Goal: Task Accomplishment & Management: Use online tool/utility

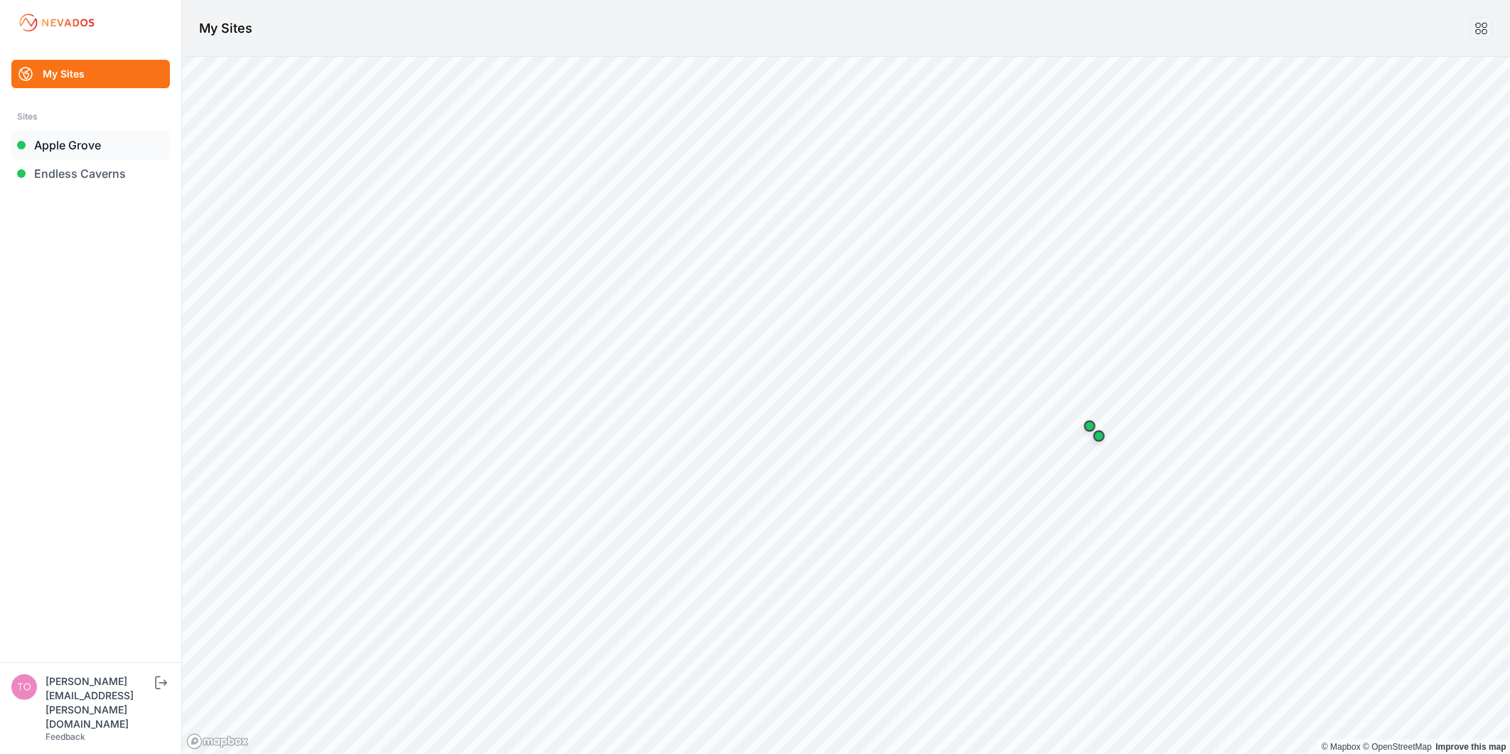
click at [83, 146] on link "Apple Grove" at bounding box center [90, 145] width 159 height 28
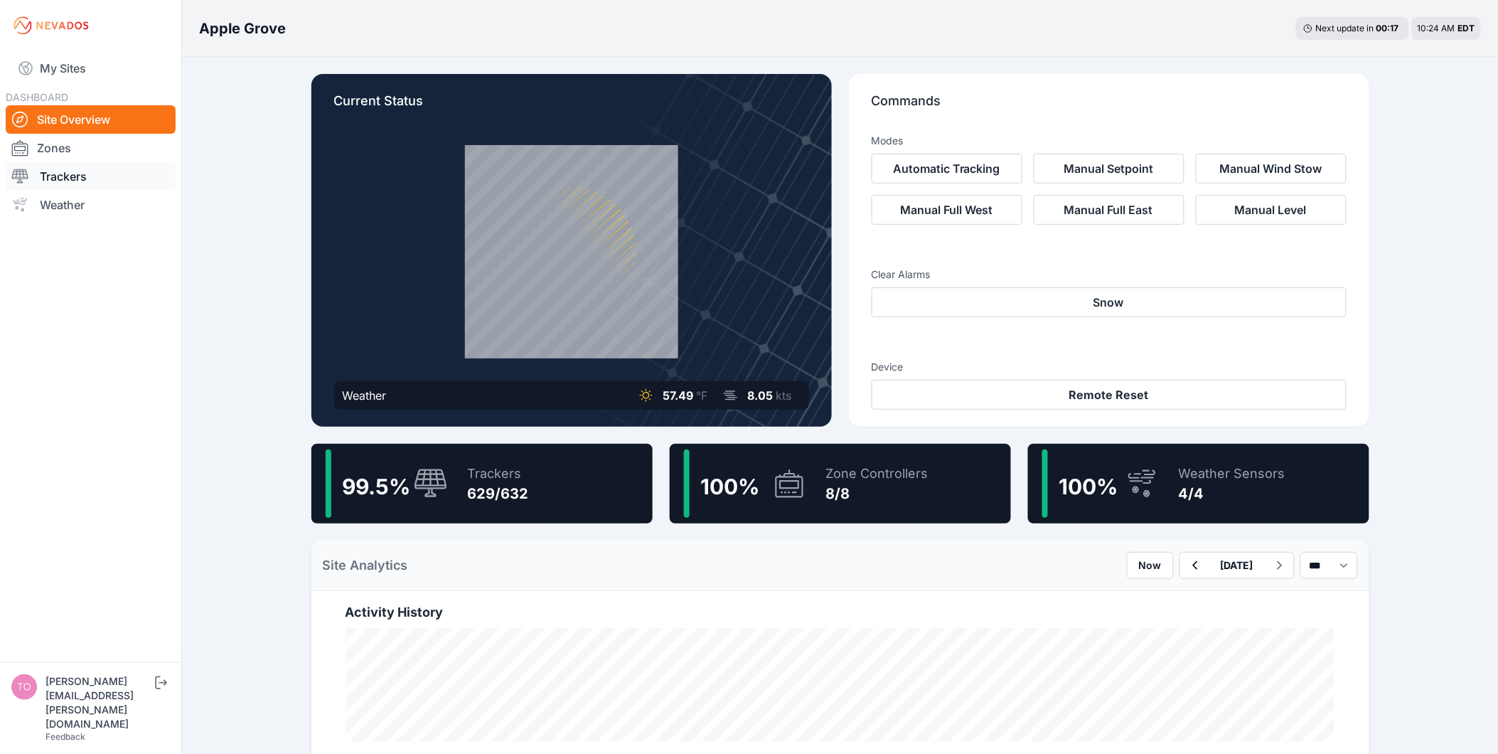
click at [92, 180] on link "Trackers" at bounding box center [91, 176] width 170 height 28
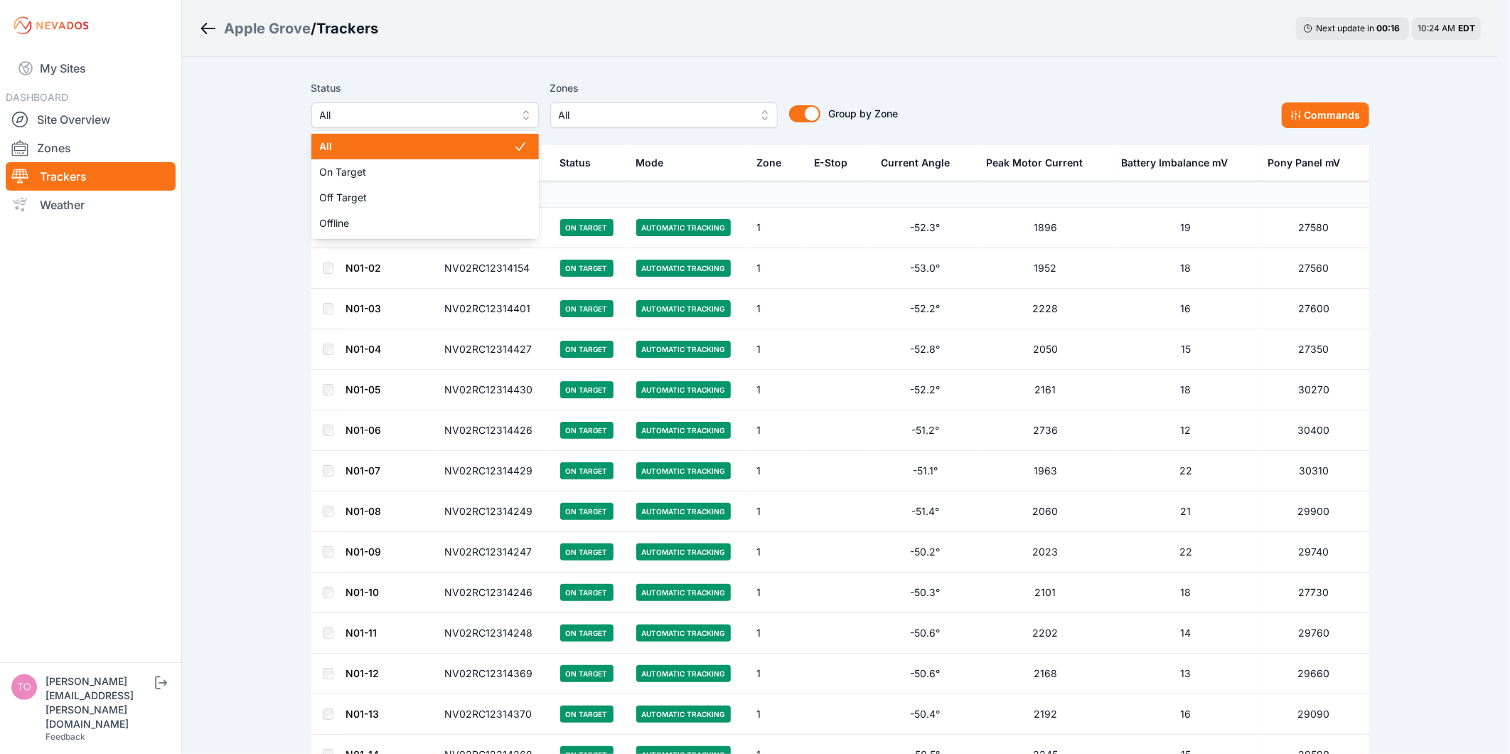
click at [427, 110] on span "All" at bounding box center [415, 115] width 191 height 17
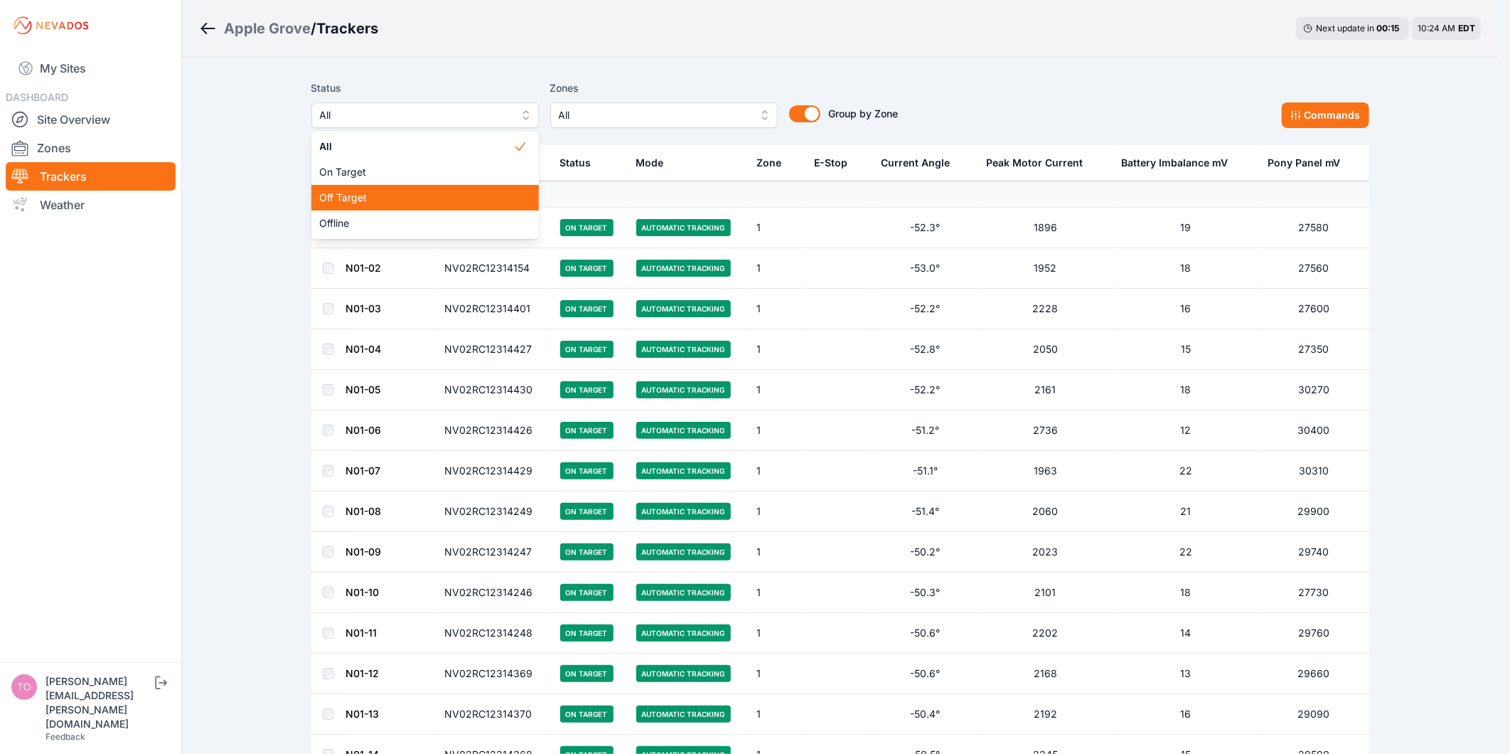
click at [412, 195] on span "Off Target" at bounding box center [416, 198] width 193 height 14
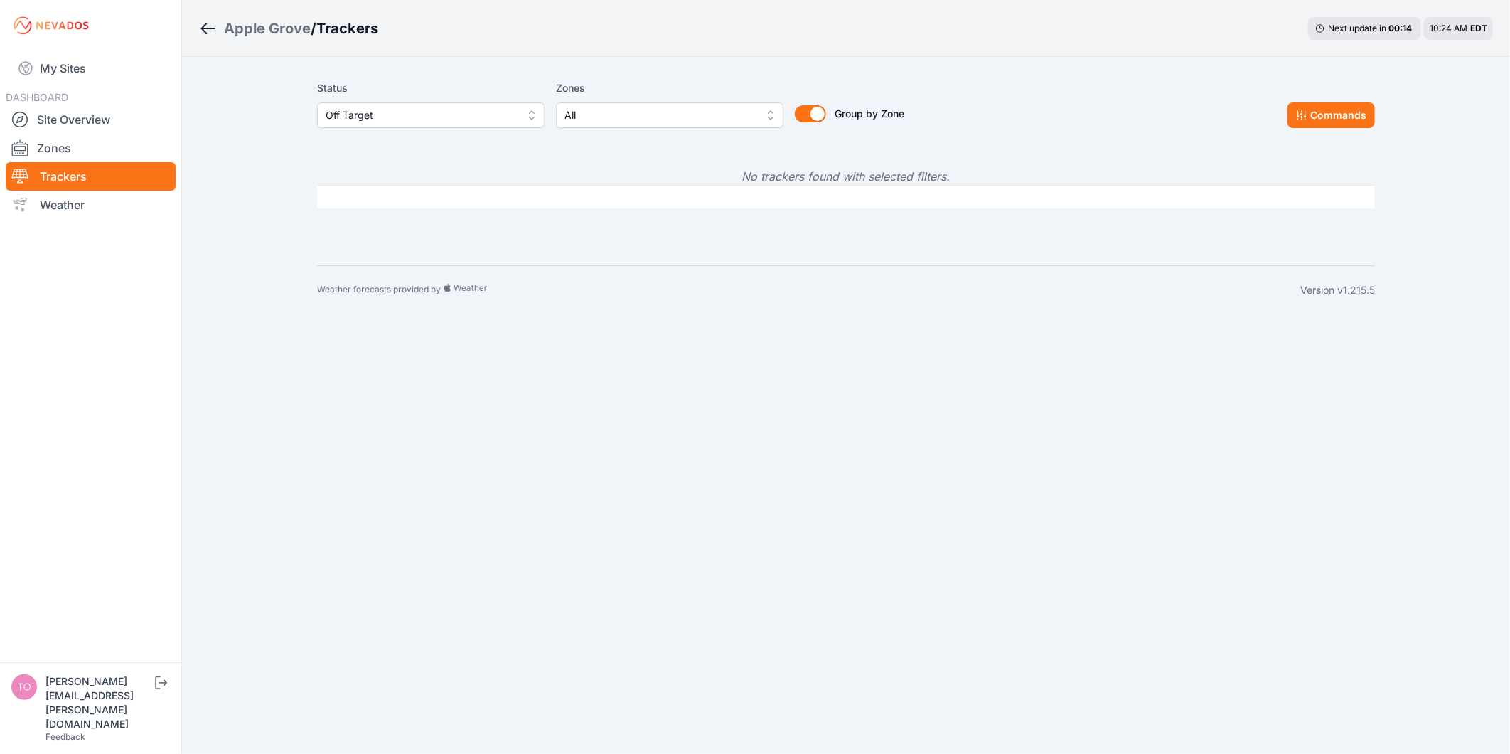
click at [410, 112] on span "Off Target" at bounding box center [421, 115] width 191 height 17
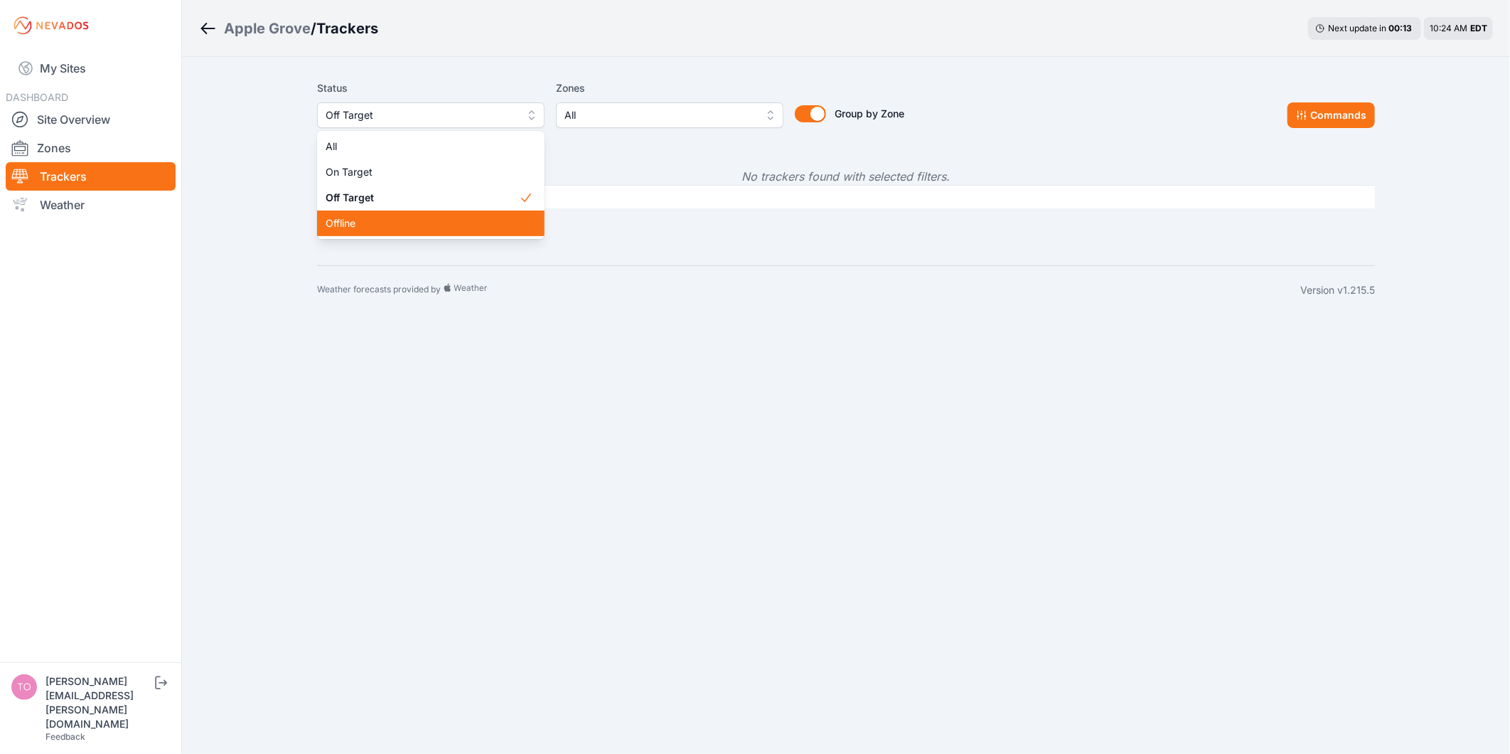
click at [386, 230] on div "Offline" at bounding box center [431, 223] width 228 height 26
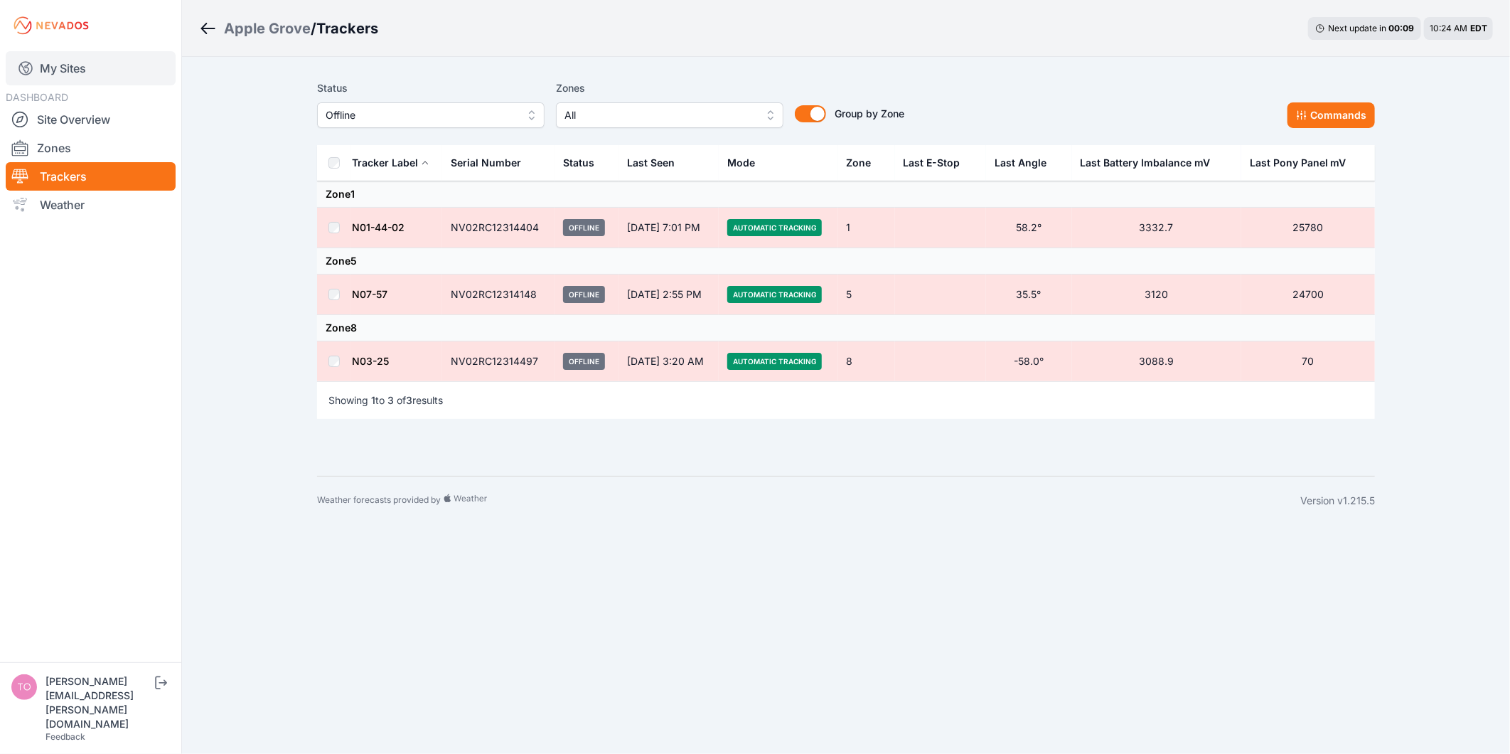
click at [81, 65] on link "My Sites" at bounding box center [91, 68] width 170 height 34
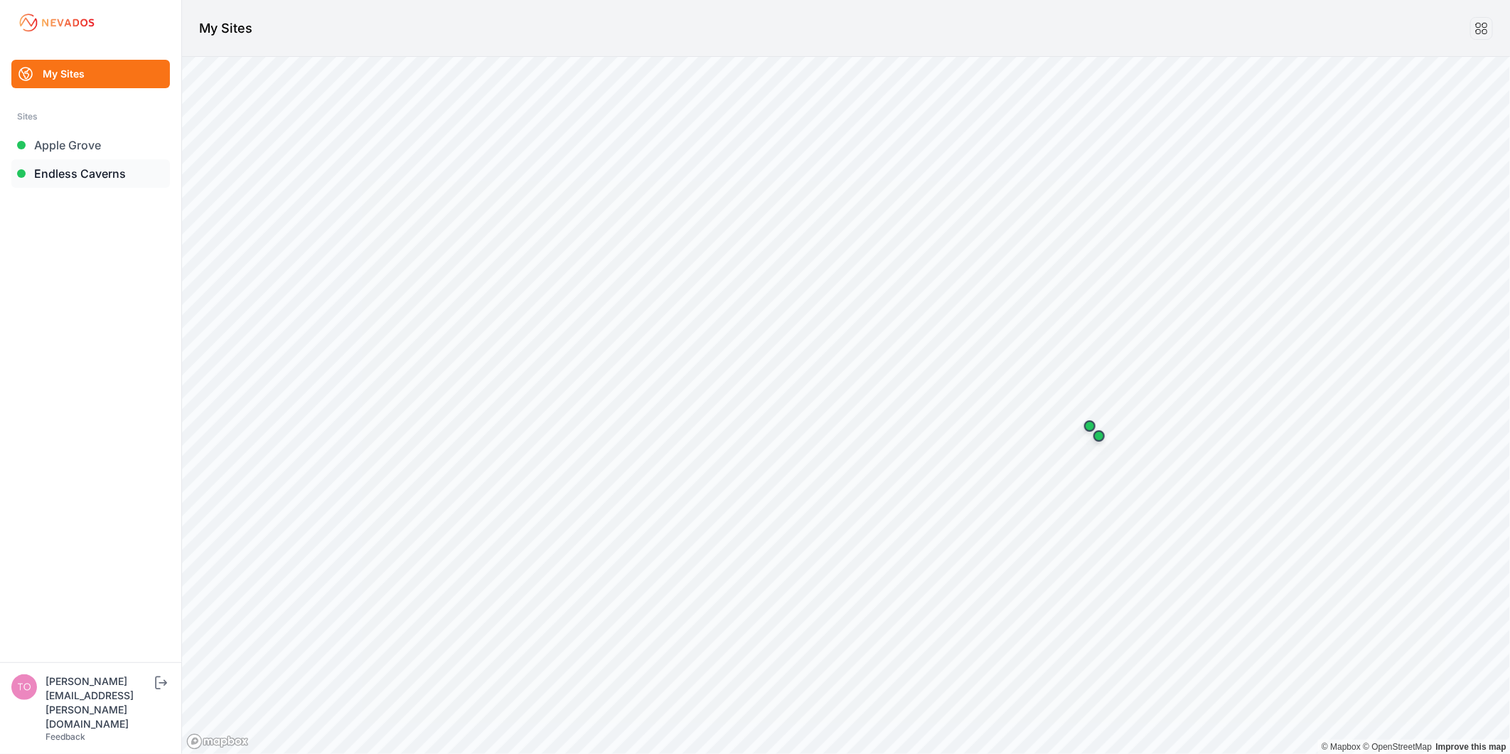
click at [104, 166] on link "Endless Caverns" at bounding box center [90, 173] width 159 height 28
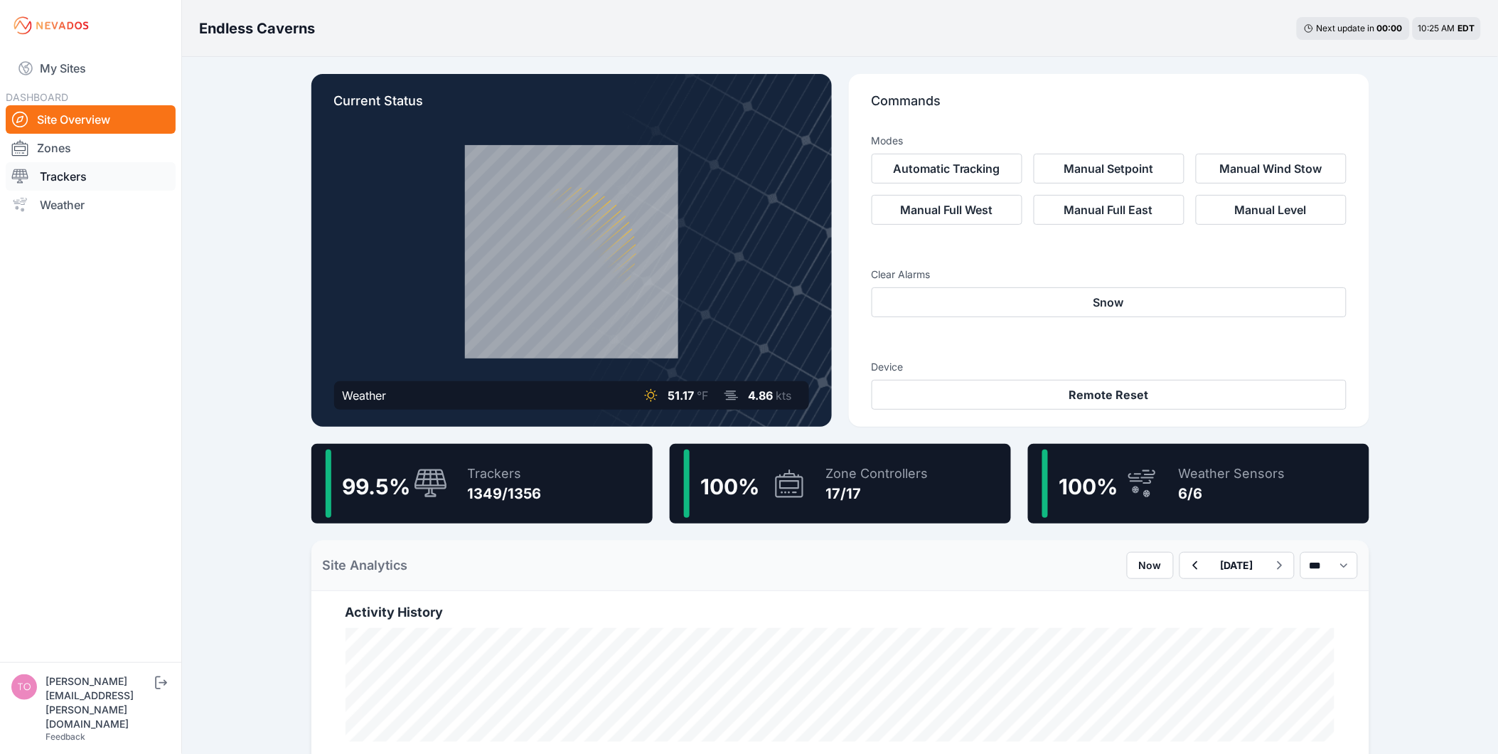
click at [82, 175] on link "Trackers" at bounding box center [91, 176] width 170 height 28
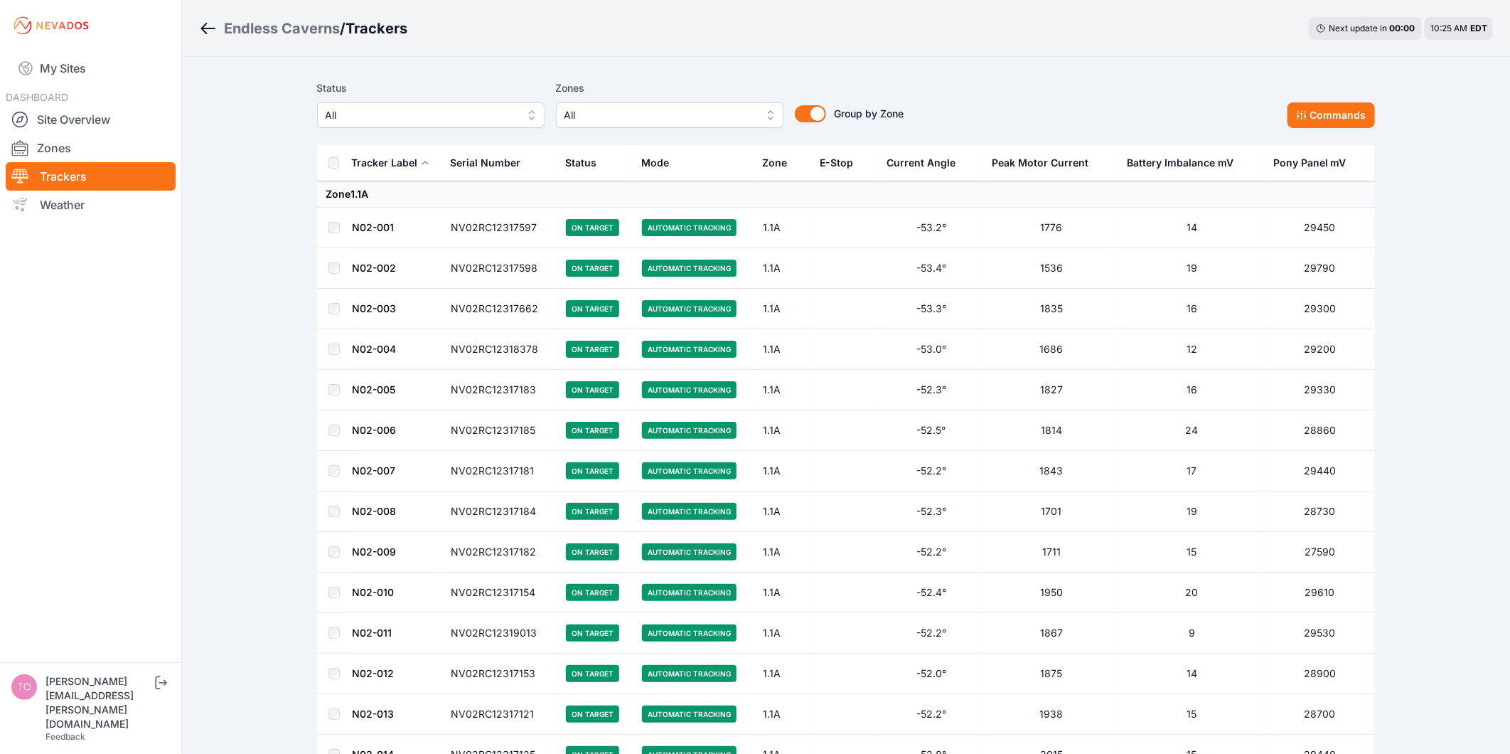
click at [480, 119] on span "All" at bounding box center [421, 115] width 191 height 17
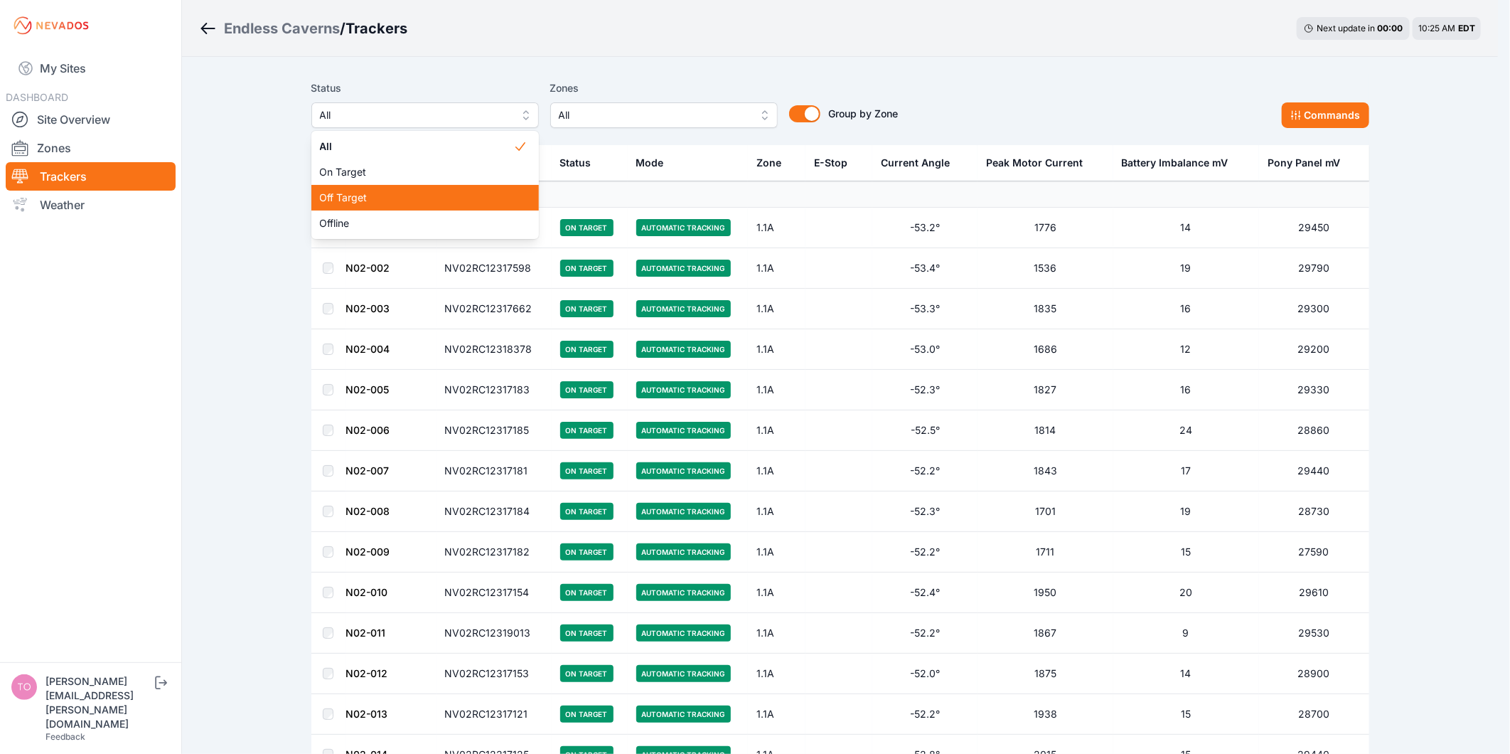
drag, startPoint x: 467, startPoint y: 164, endPoint x: 467, endPoint y: 189, distance: 24.9
click at [467, 189] on div "All On Target Off Target Offline" at bounding box center [425, 185] width 228 height 108
click at [467, 189] on div "Off Target" at bounding box center [425, 198] width 228 height 26
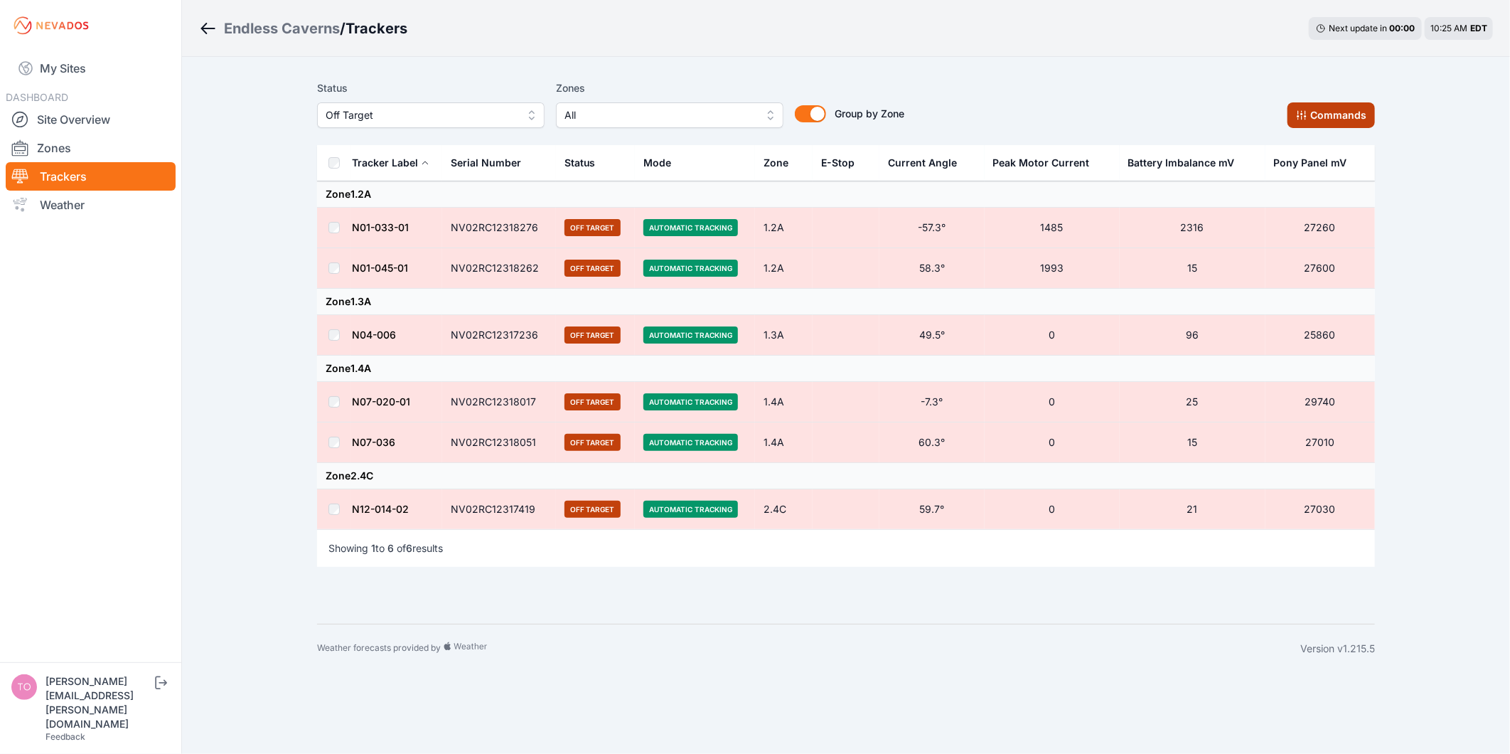
click at [1320, 115] on button "Commands" at bounding box center [1331, 115] width 87 height 26
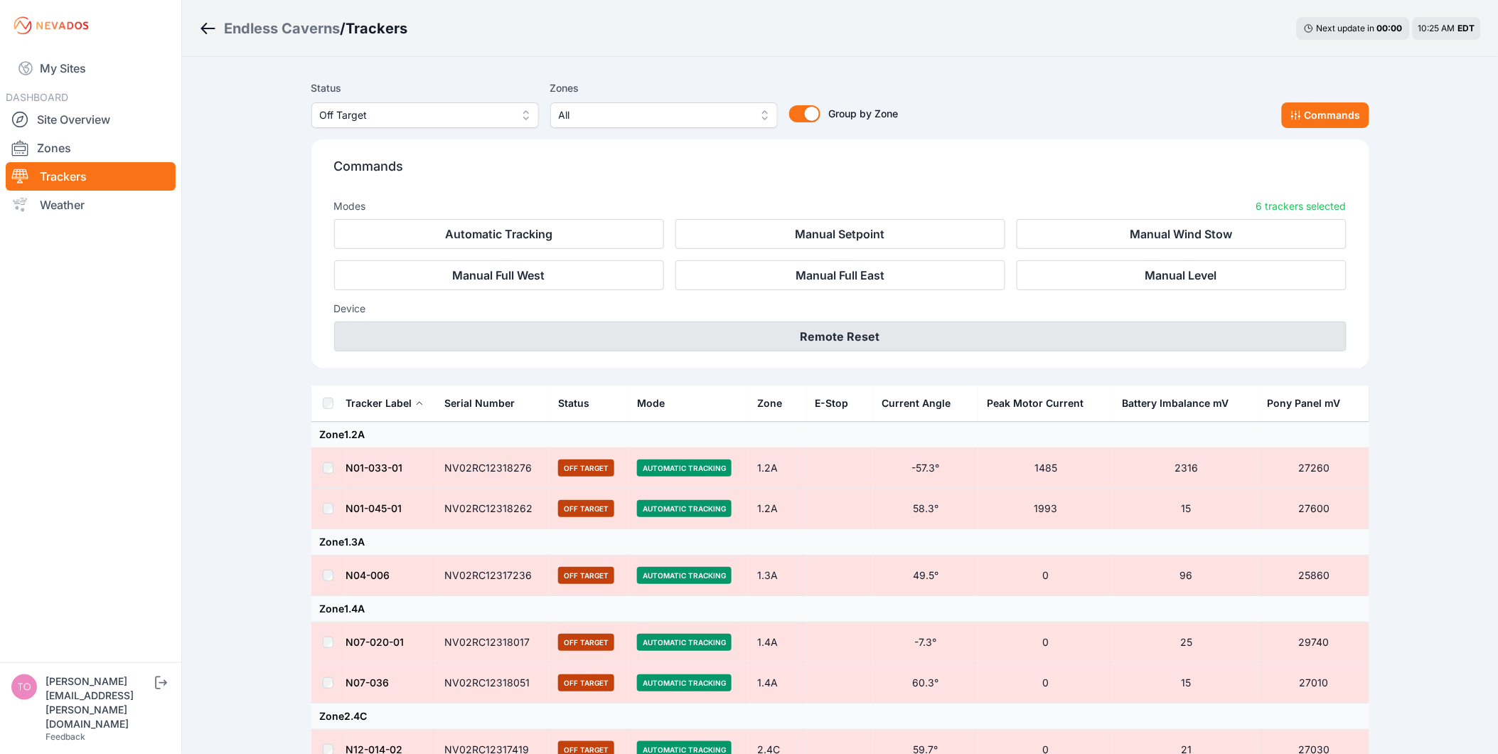
click at [801, 332] on button "Remote Reset" at bounding box center [840, 336] width 1013 height 30
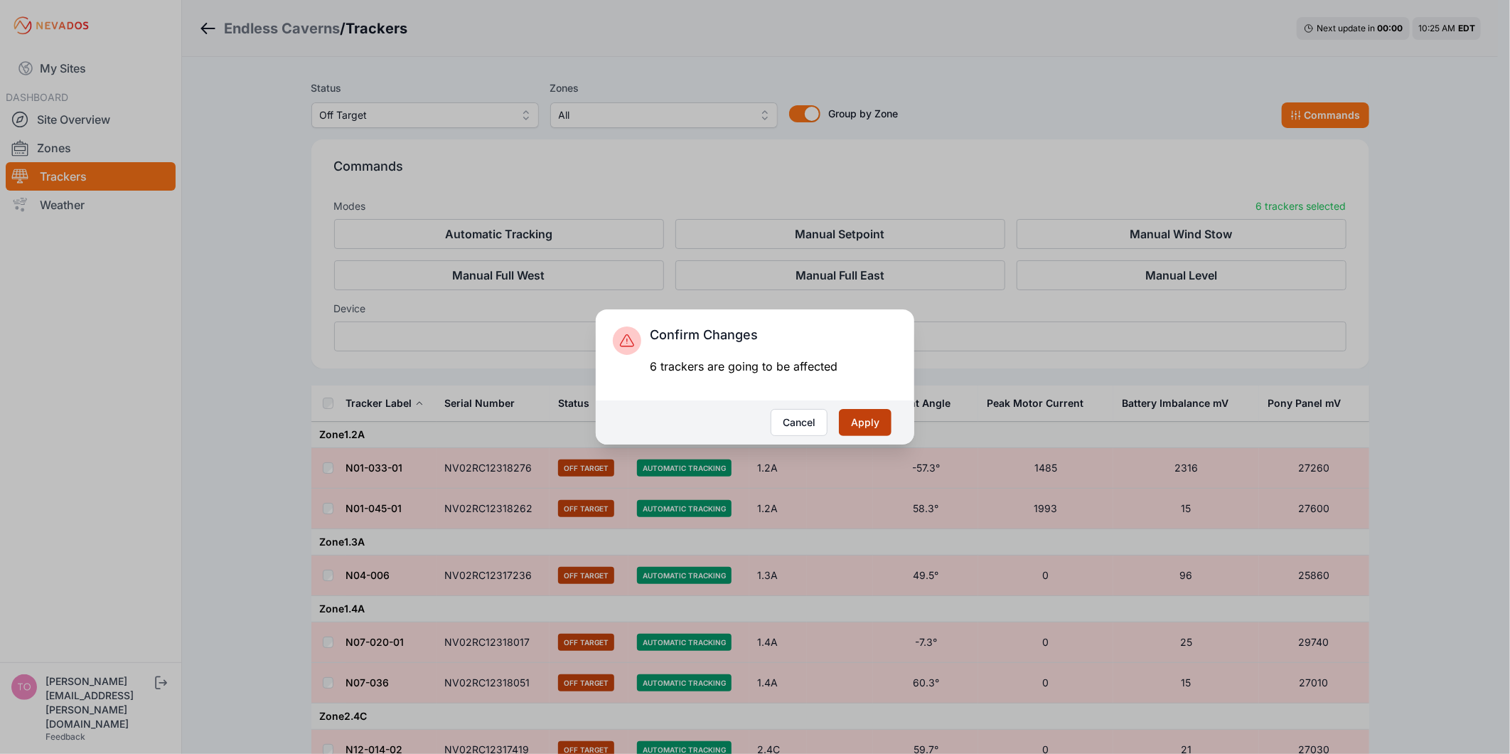
click at [877, 420] on button "Apply" at bounding box center [865, 422] width 53 height 27
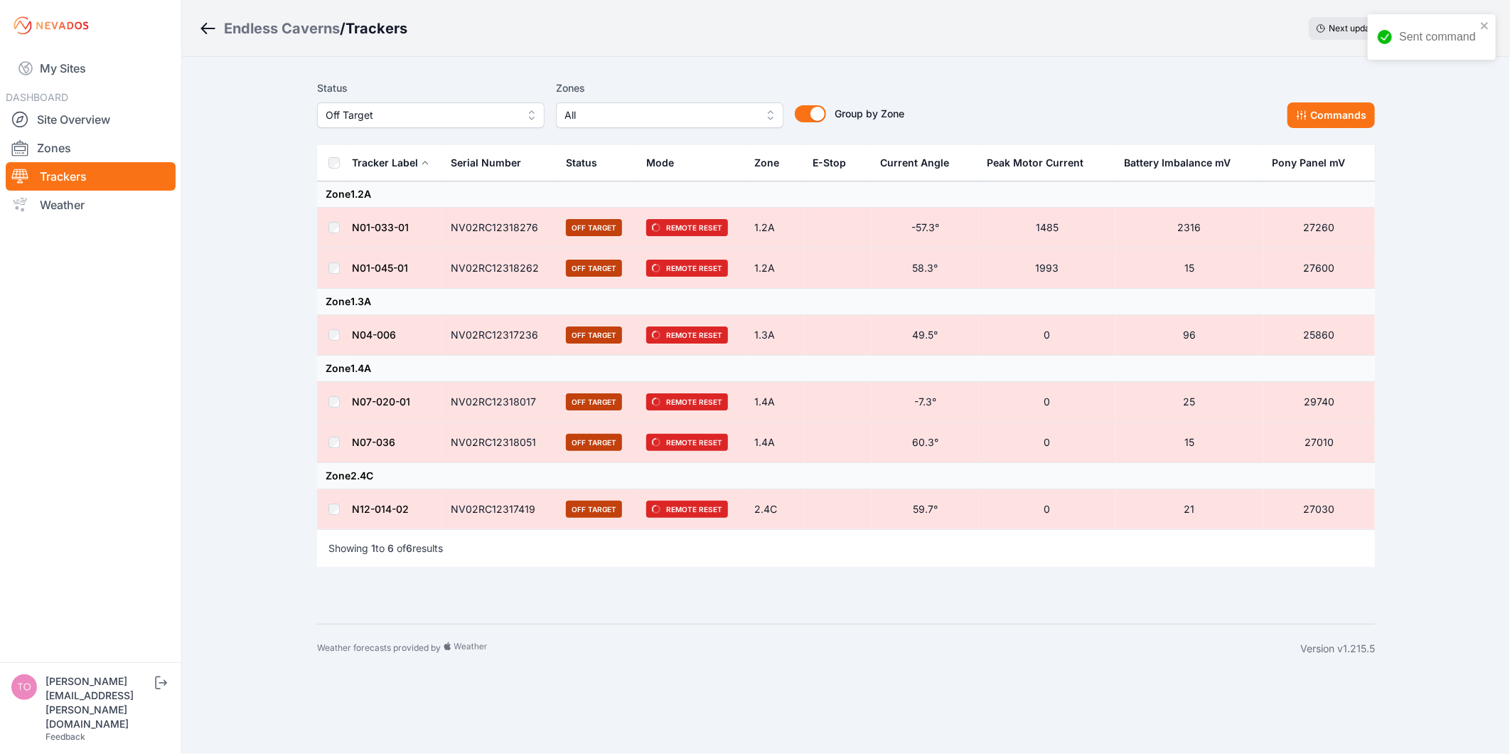
click at [359, 105] on button "Off Target" at bounding box center [431, 115] width 228 height 26
click at [363, 228] on span "Offline" at bounding box center [422, 223] width 193 height 14
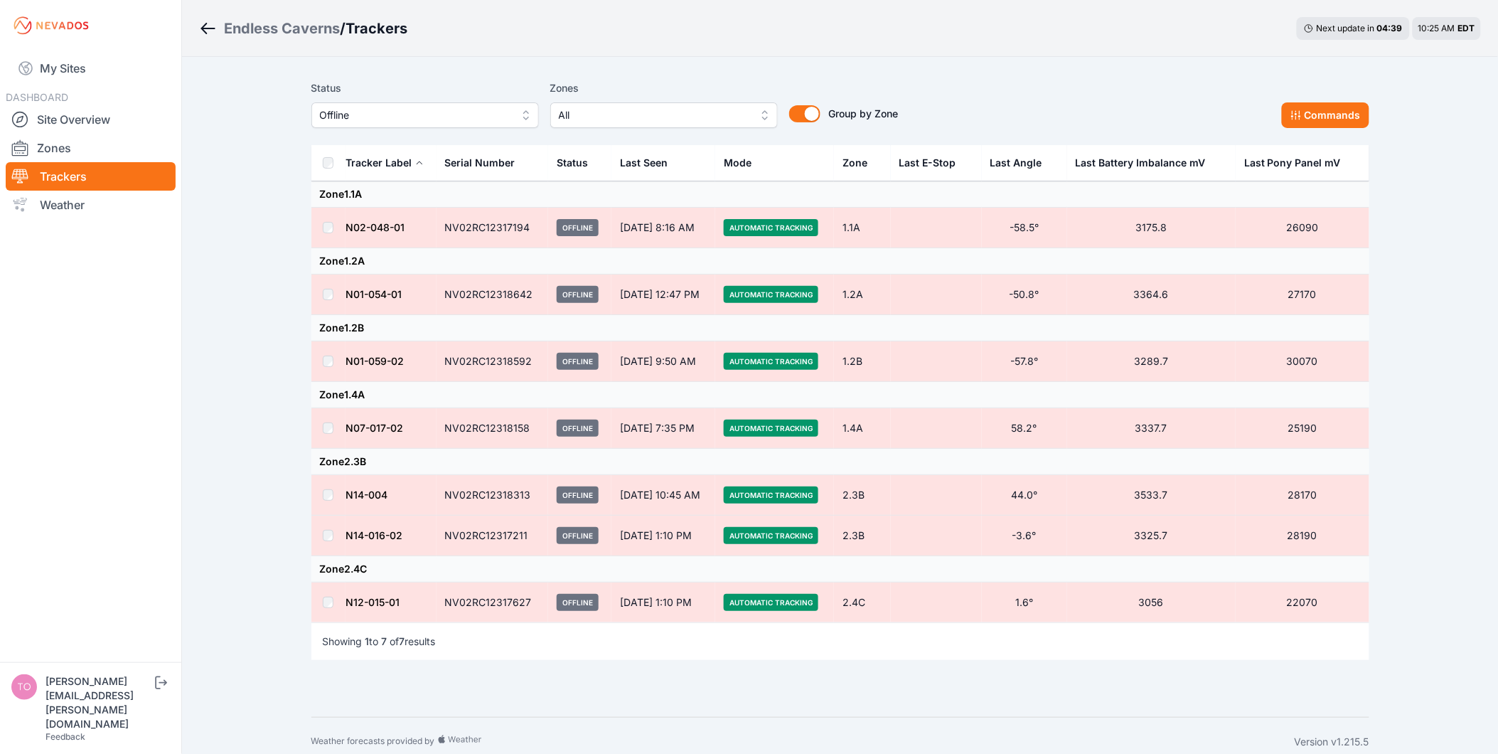
click at [331, 220] on td at bounding box center [328, 228] width 34 height 41
click at [1313, 116] on button "Commands" at bounding box center [1325, 115] width 87 height 26
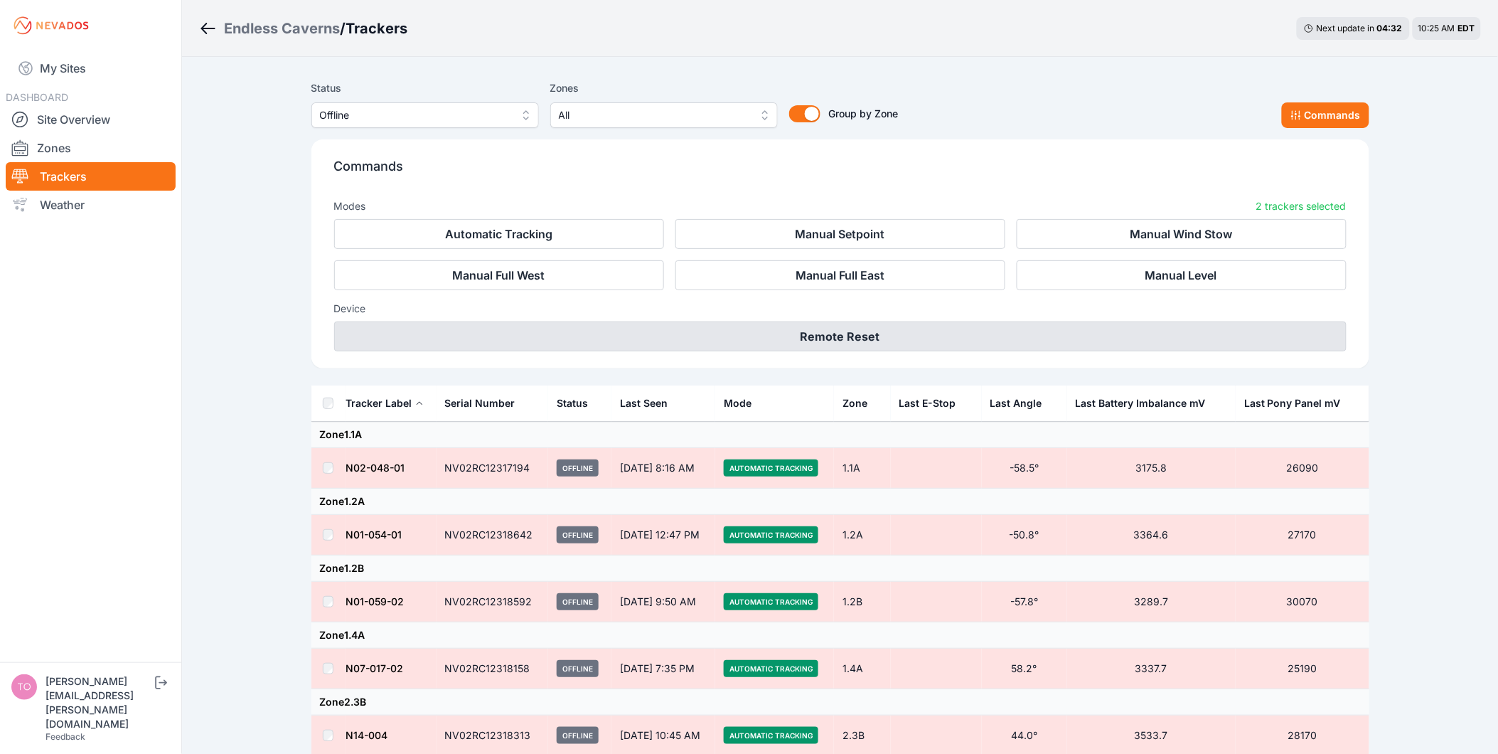
click at [813, 322] on button "Remote Reset" at bounding box center [840, 336] width 1013 height 30
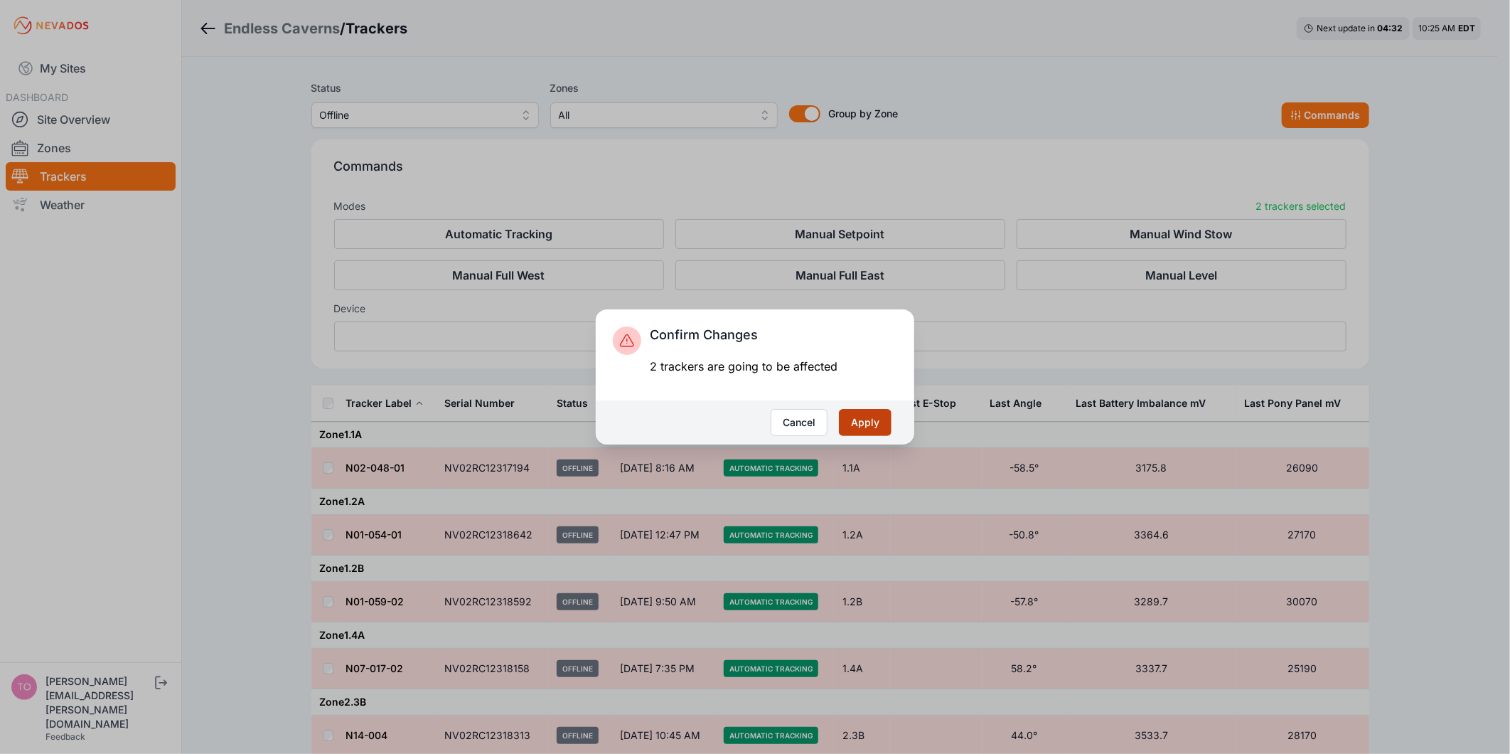
click at [880, 428] on button "Apply" at bounding box center [865, 422] width 53 height 27
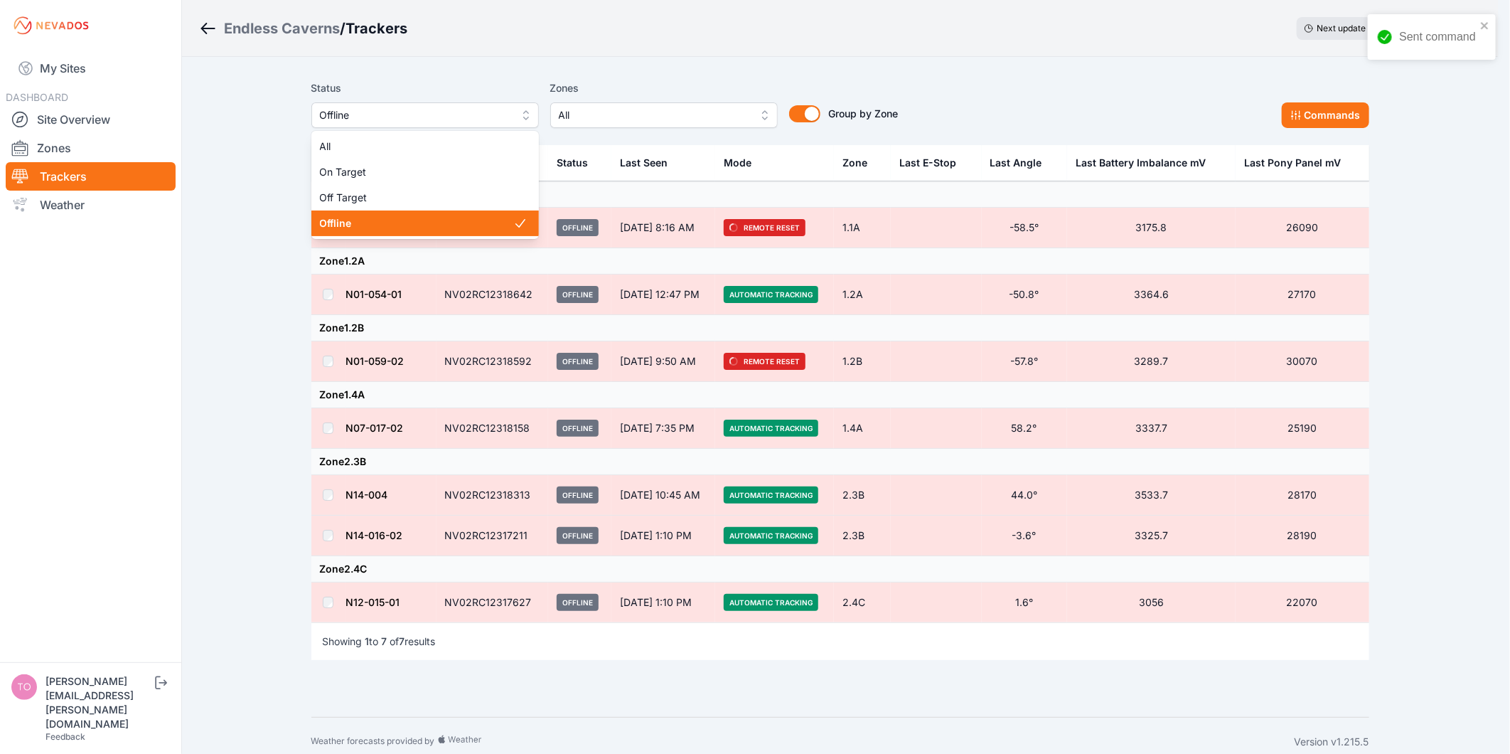
click at [421, 114] on span "Offline" at bounding box center [415, 115] width 191 height 17
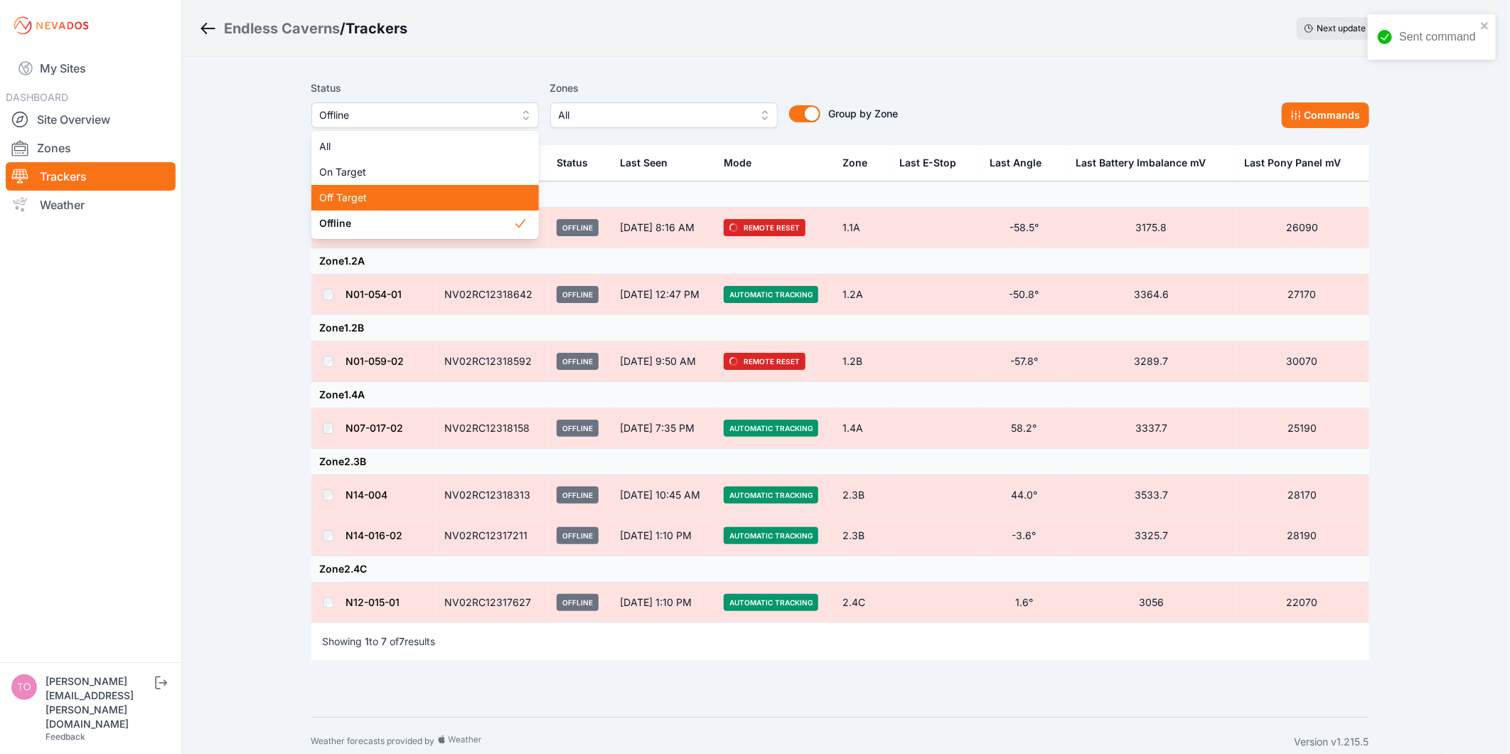
click at [397, 192] on span "Off Target" at bounding box center [416, 198] width 193 height 14
